Goal: Check status: Check status

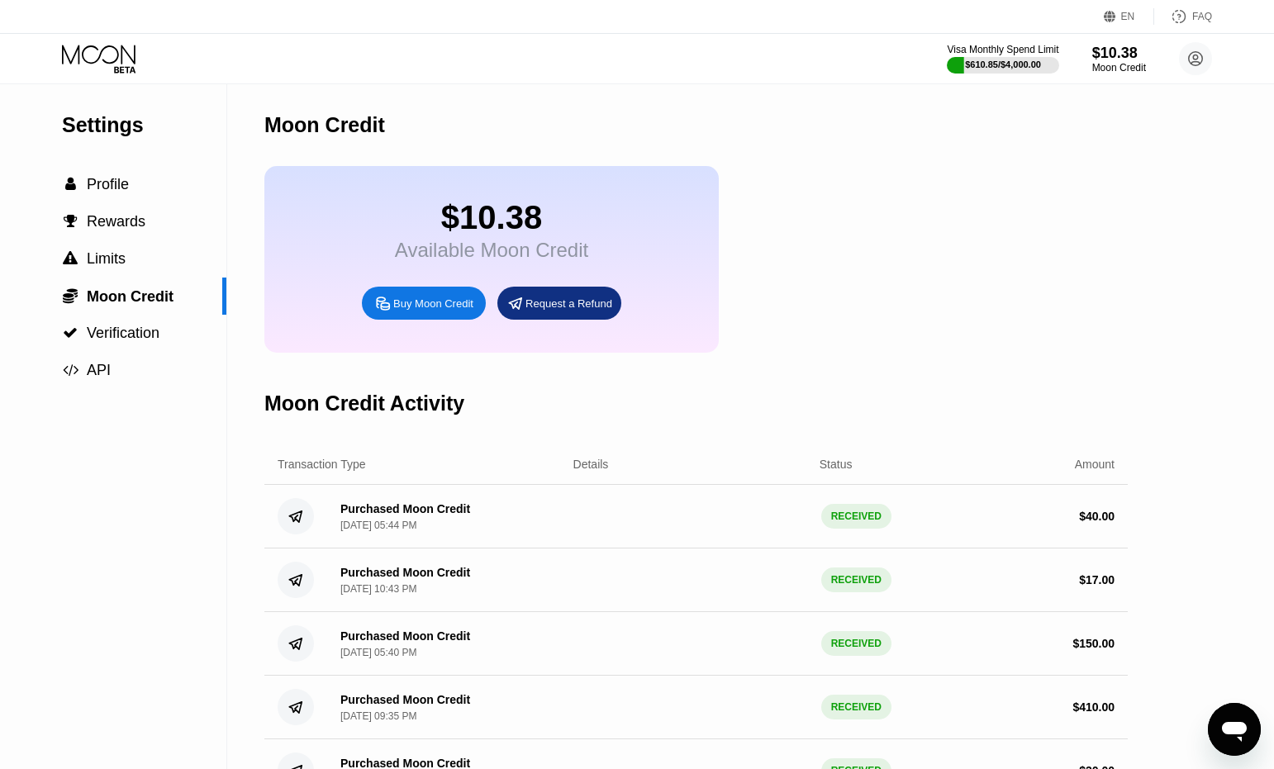
click at [106, 49] on icon at bounding box center [100, 59] width 77 height 29
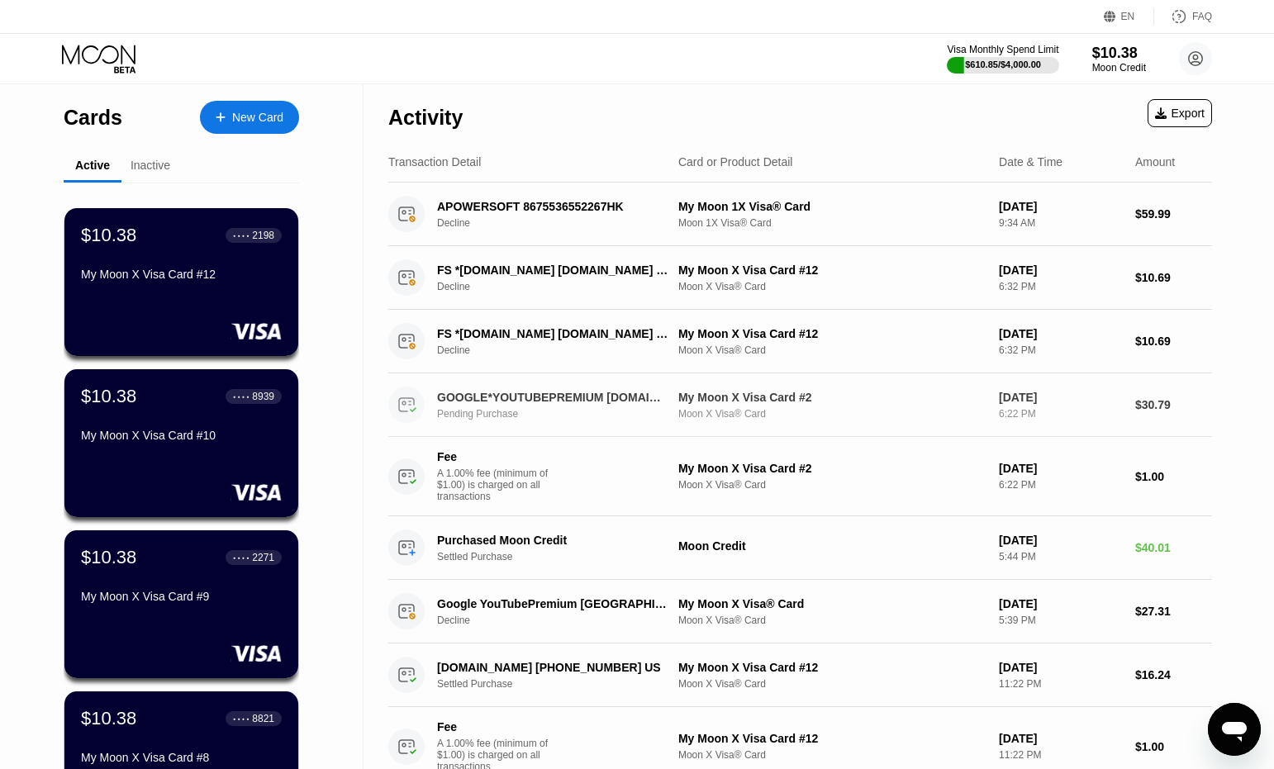
click at [591, 420] on div "Pending Purchase" at bounding box center [561, 414] width 249 height 12
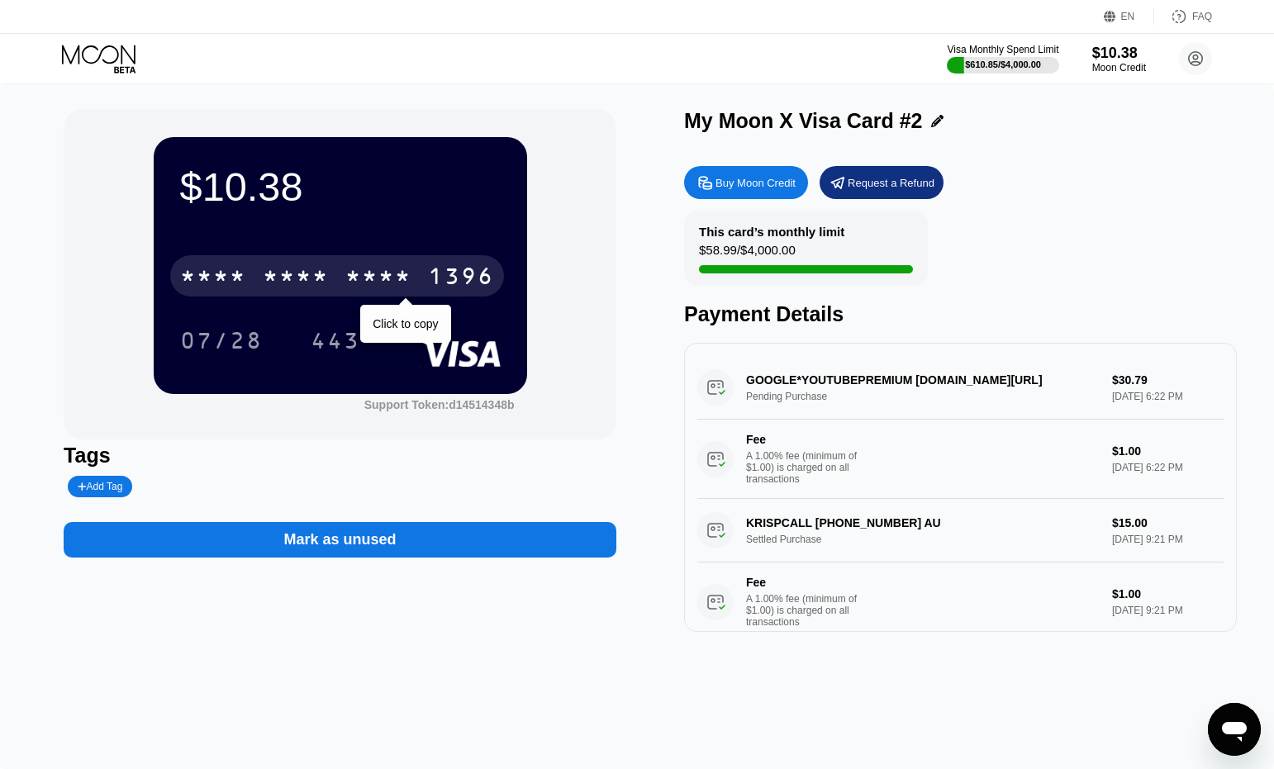
click at [362, 281] on div "* * * *" at bounding box center [378, 278] width 66 height 26
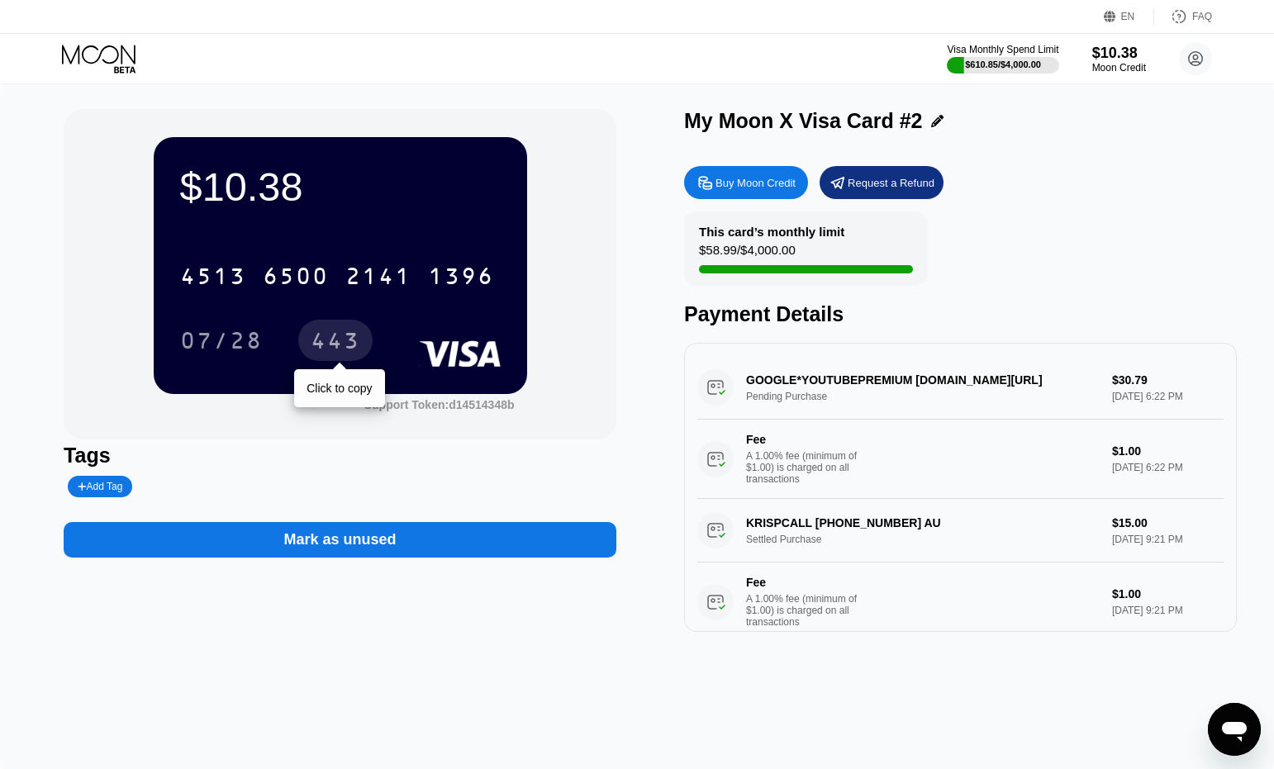
click at [336, 344] on div "443" at bounding box center [336, 343] width 50 height 26
click at [69, 59] on icon at bounding box center [99, 54] width 74 height 19
